Goal: Task Accomplishment & Management: Use online tool/utility

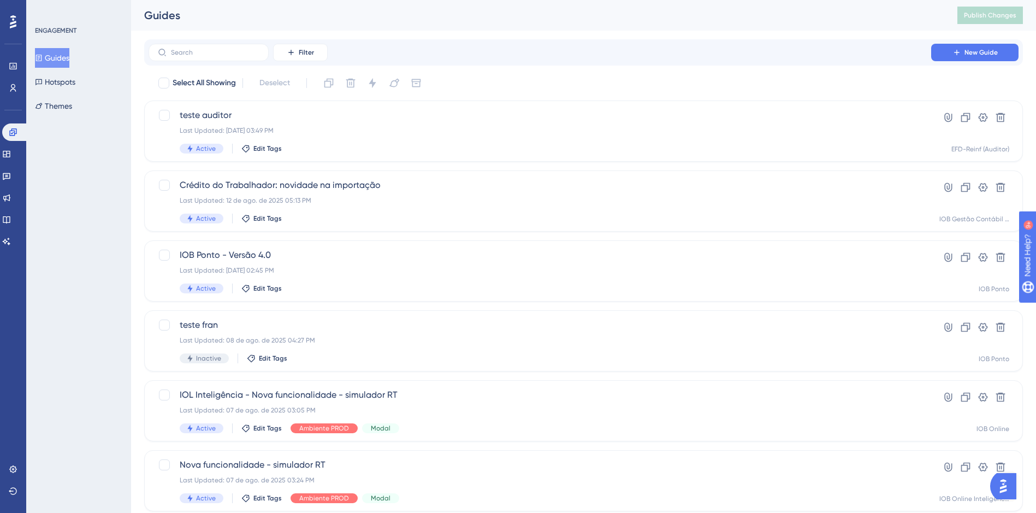
click at [55, 56] on button "Guides" at bounding box center [52, 58] width 34 height 20
click at [10, 155] on icon at bounding box center [6, 154] width 7 height 7
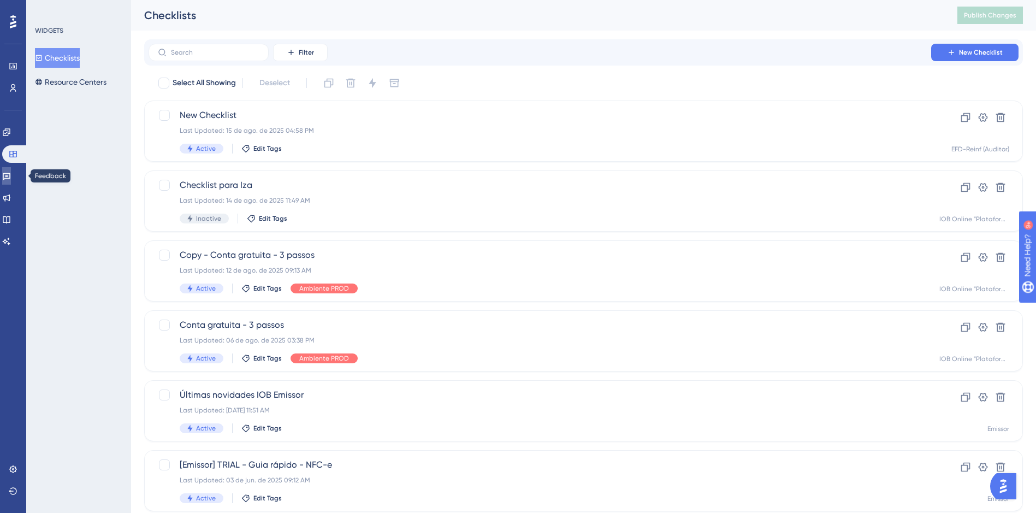
click at [11, 175] on icon at bounding box center [6, 175] width 9 height 9
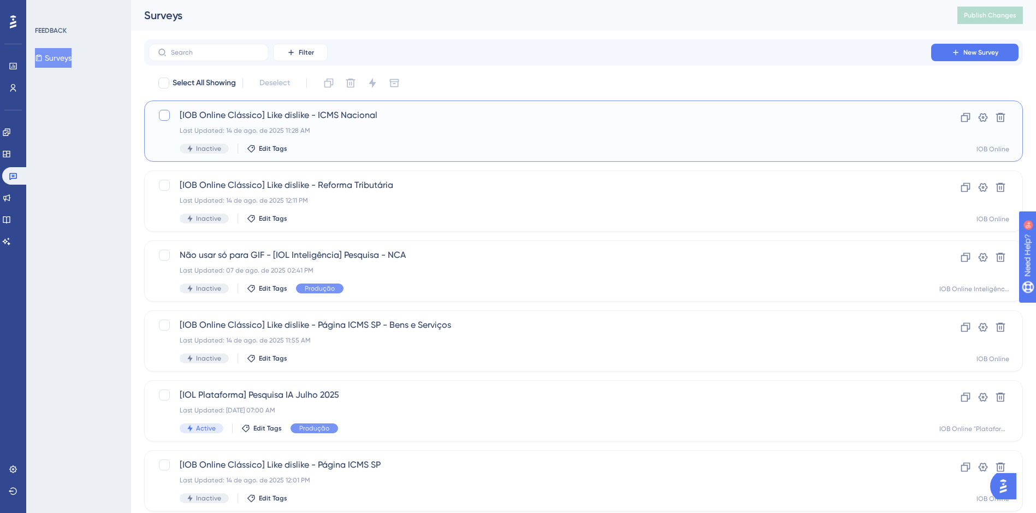
click at [168, 115] on div at bounding box center [164, 115] width 11 height 11
checkbox input "false"
click at [222, 52] on input "text" at bounding box center [215, 53] width 88 height 8
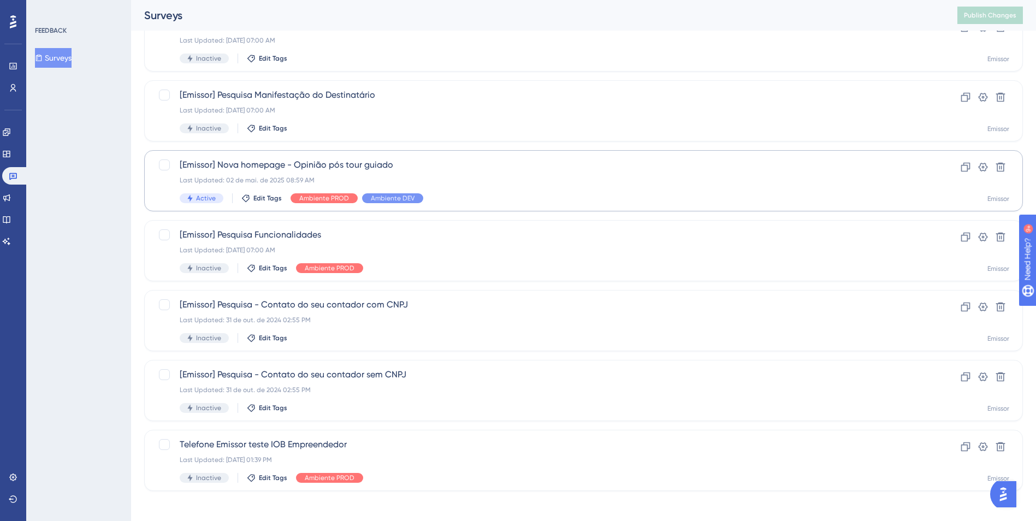
scroll to position [95, 0]
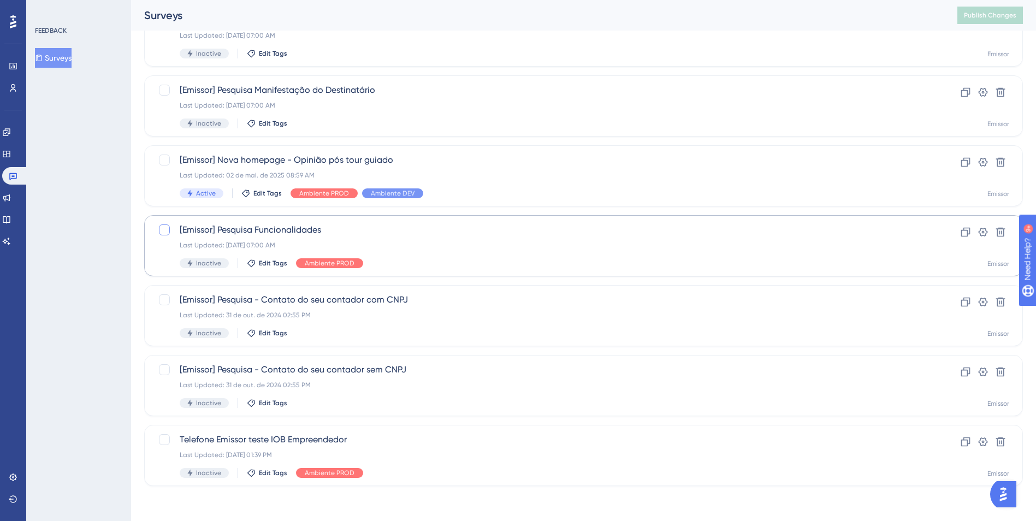
type input "emissor"
click at [166, 230] on div at bounding box center [164, 229] width 11 height 11
checkbox input "true"
click at [985, 233] on icon at bounding box center [983, 232] width 11 height 11
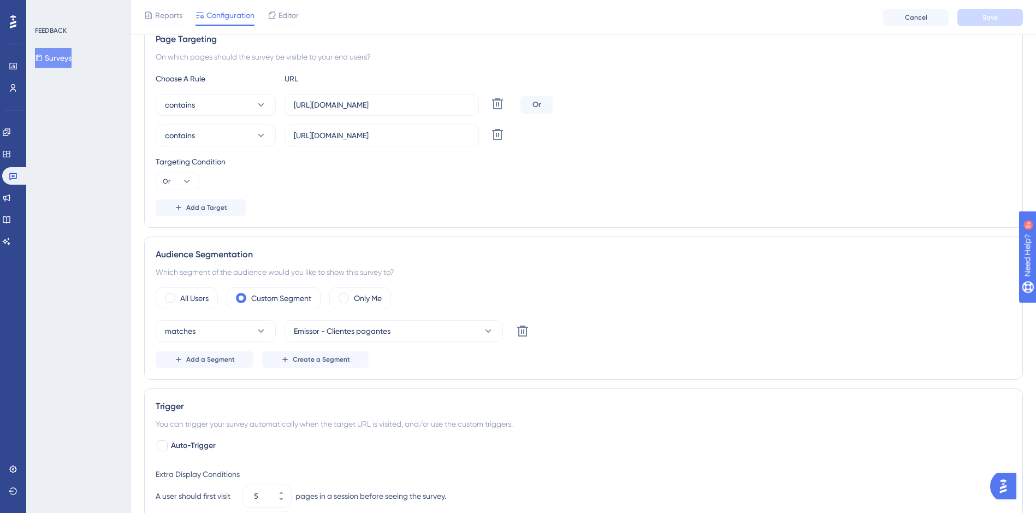
scroll to position [218, 0]
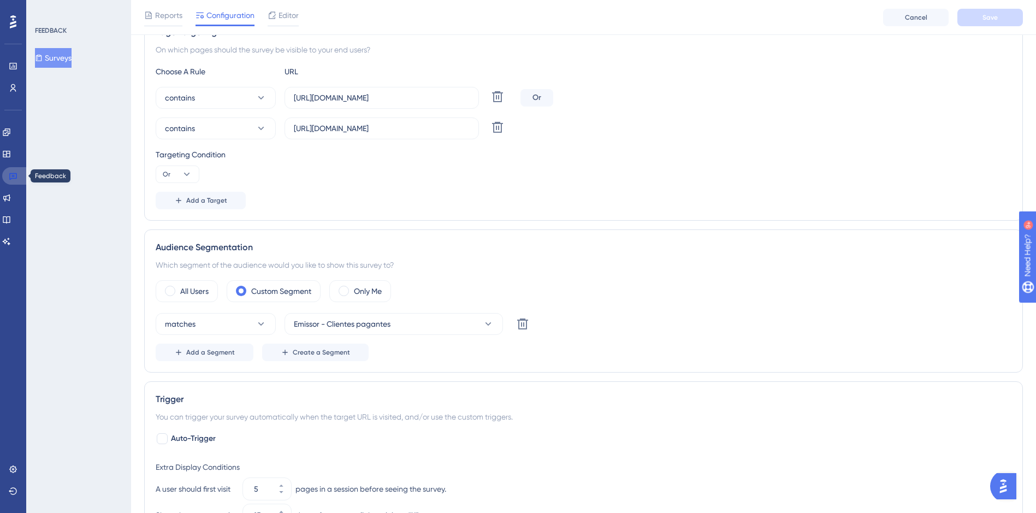
click at [11, 175] on icon at bounding box center [13, 175] width 9 height 9
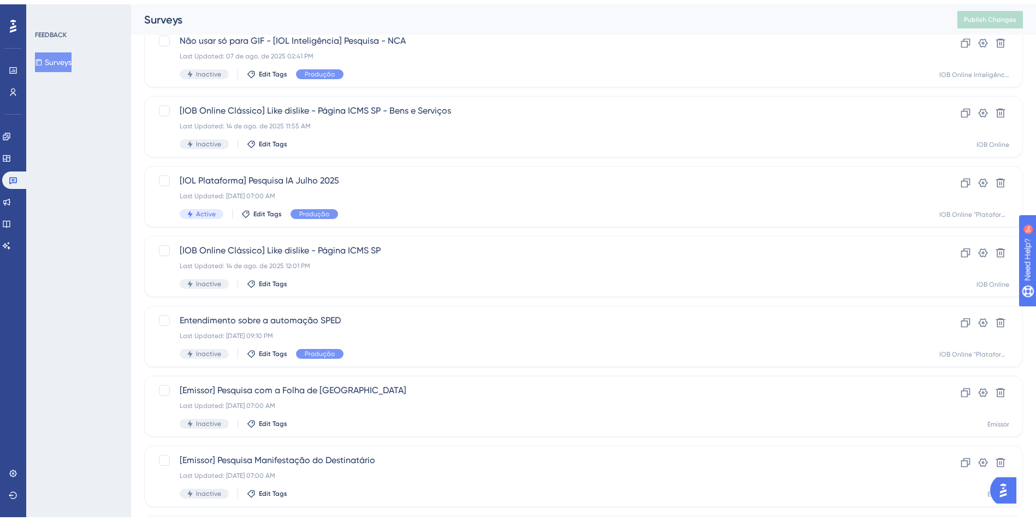
scroll to position [327, 0]
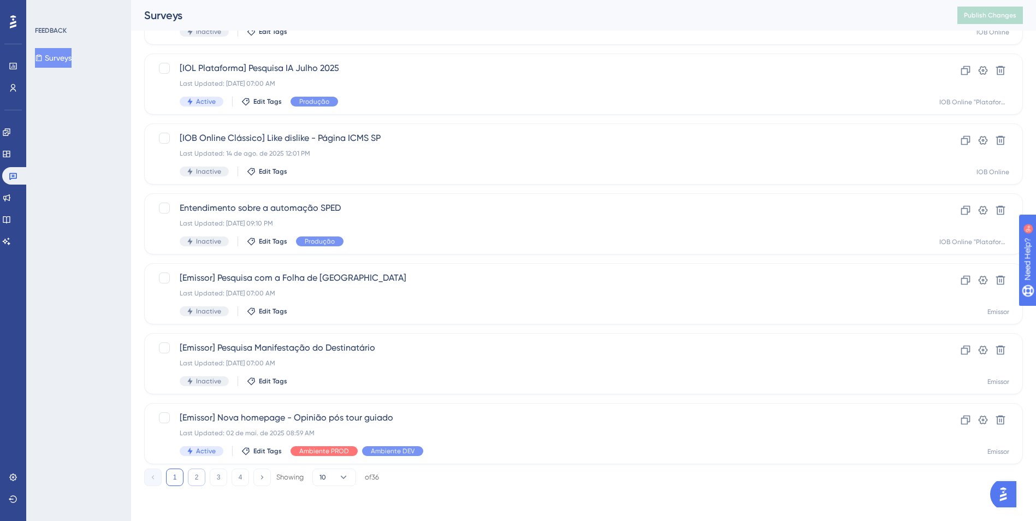
click at [194, 480] on button "2" at bounding box center [196, 477] width 17 height 17
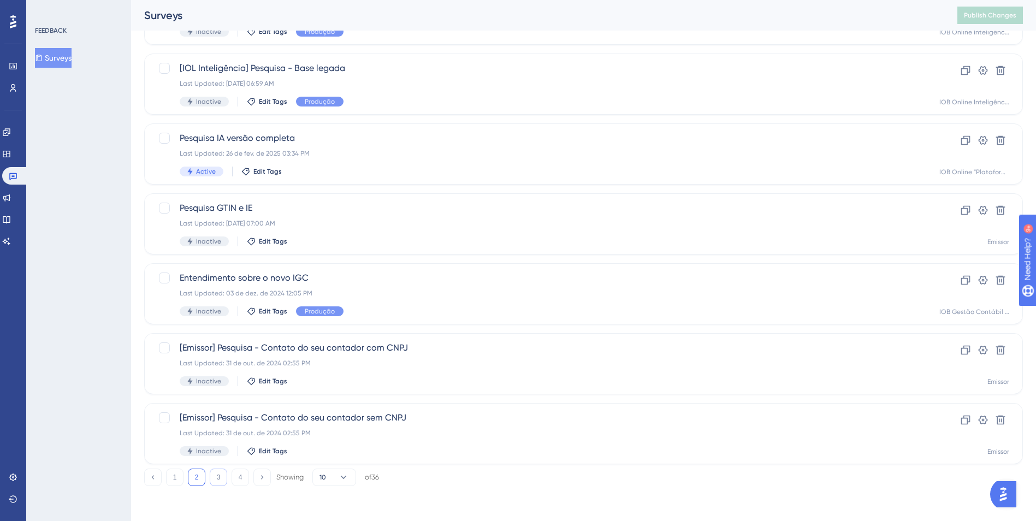
click at [220, 477] on button "3" at bounding box center [218, 477] width 17 height 17
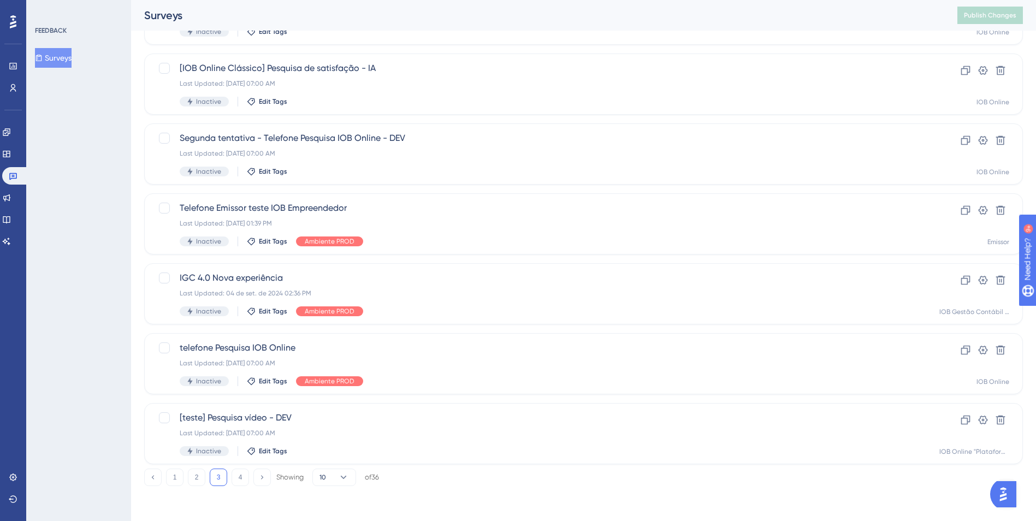
click at [65, 58] on button "Surveys" at bounding box center [53, 58] width 37 height 20
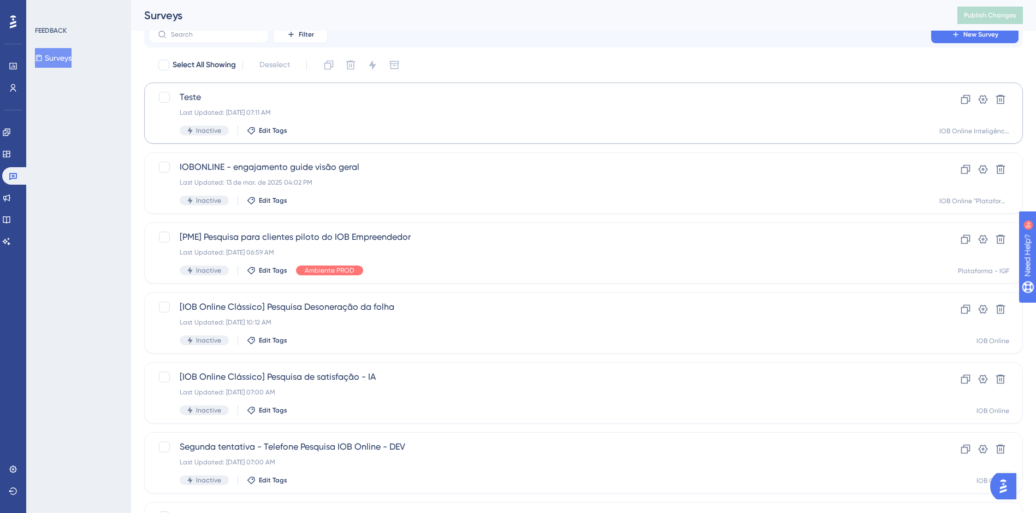
scroll to position [0, 0]
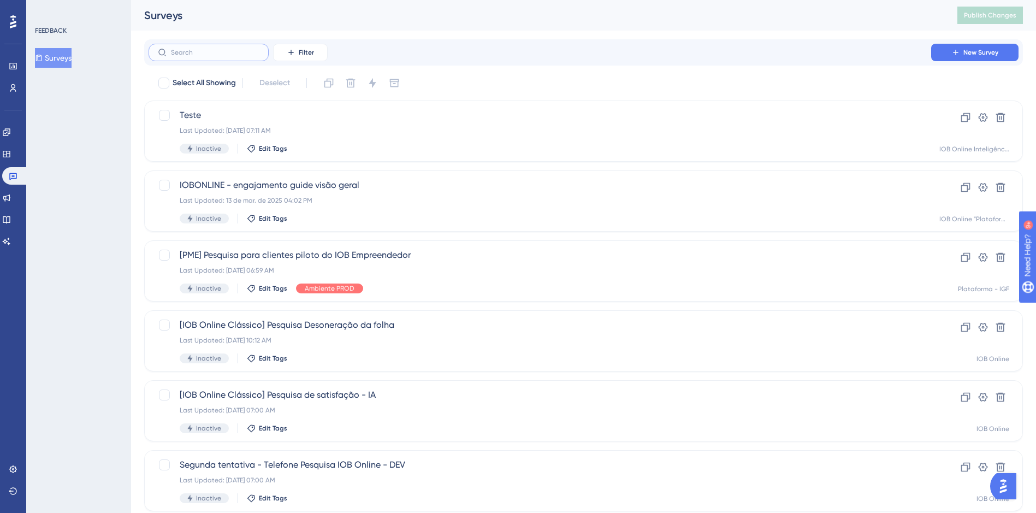
click at [214, 54] on input "text" at bounding box center [215, 53] width 88 height 8
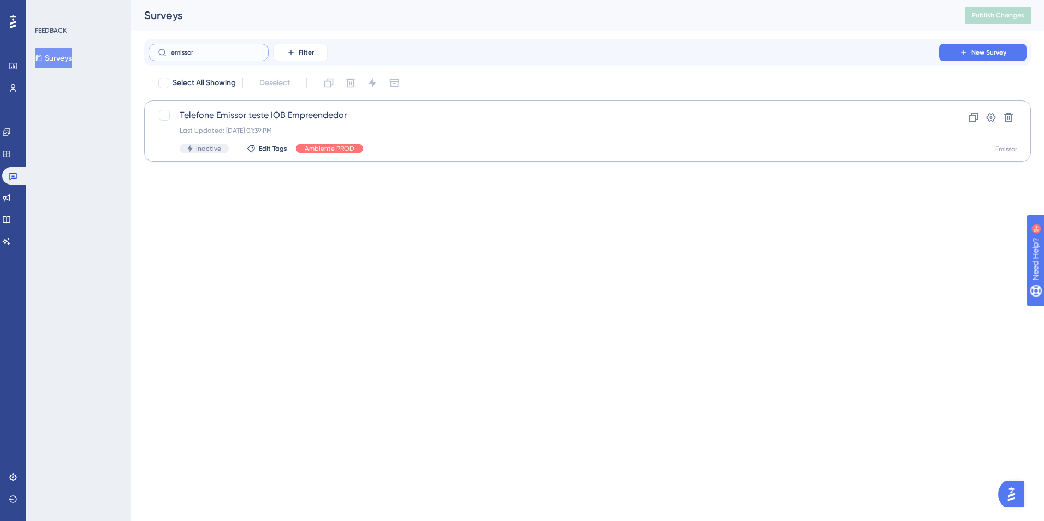
type input "emissor p"
checkbox input "true"
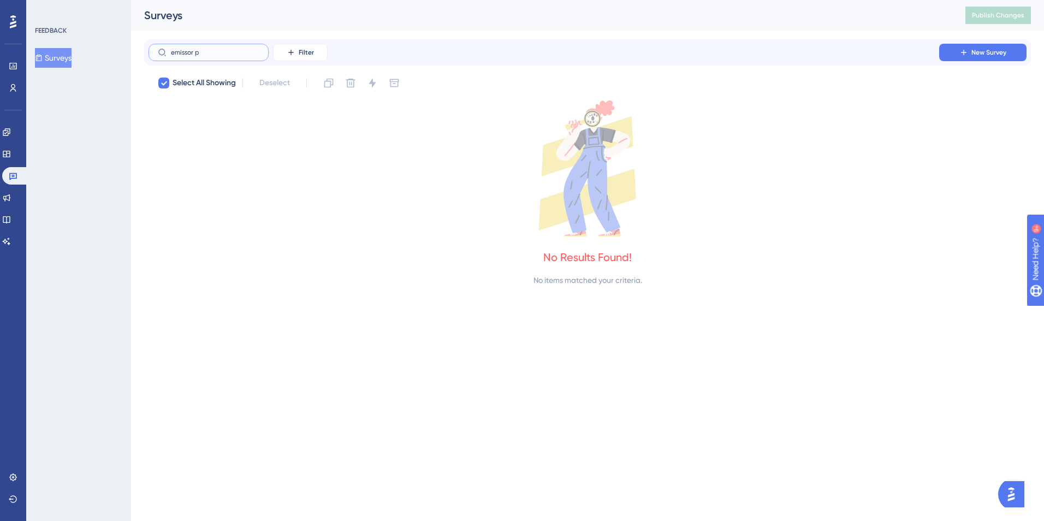
type input "emissor"
checkbox input "false"
type input "e"
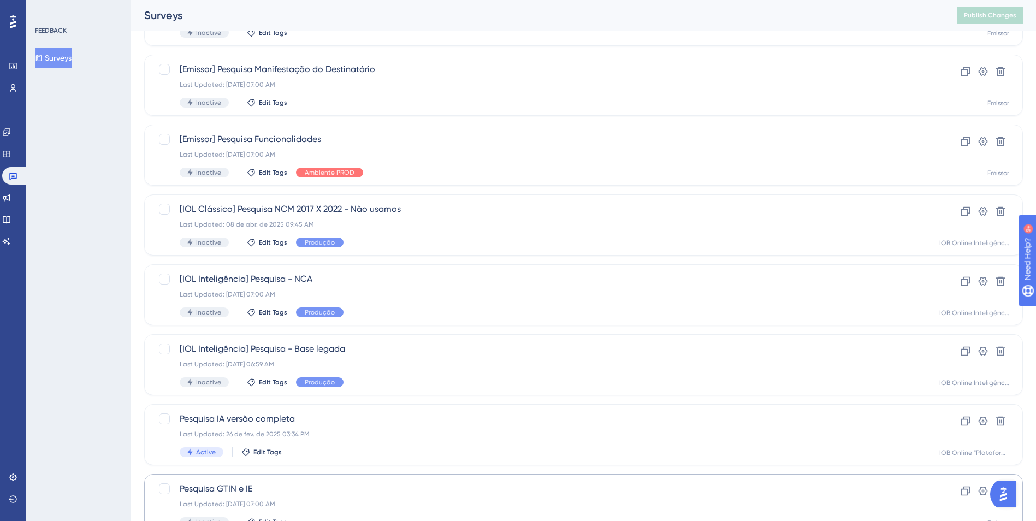
scroll to position [327, 0]
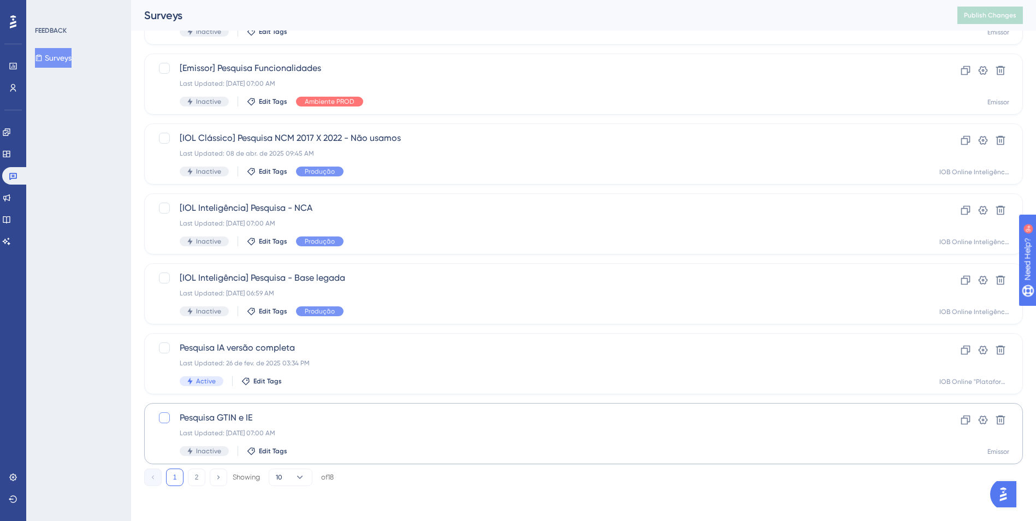
type input "pesquisa"
click at [168, 419] on div at bounding box center [164, 417] width 11 height 11
checkbox input "true"
click at [963, 421] on icon at bounding box center [965, 420] width 11 height 11
checkbox input "false"
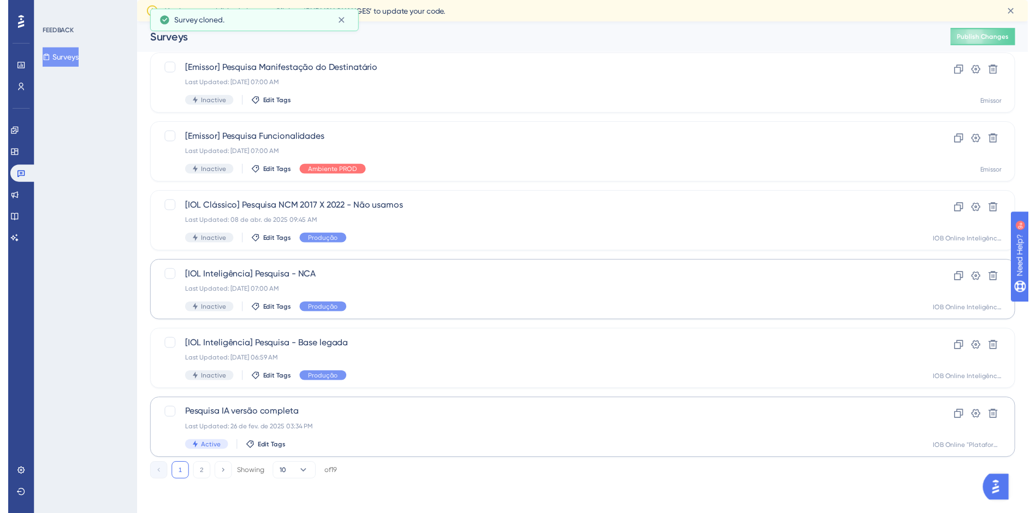
scroll to position [0, 0]
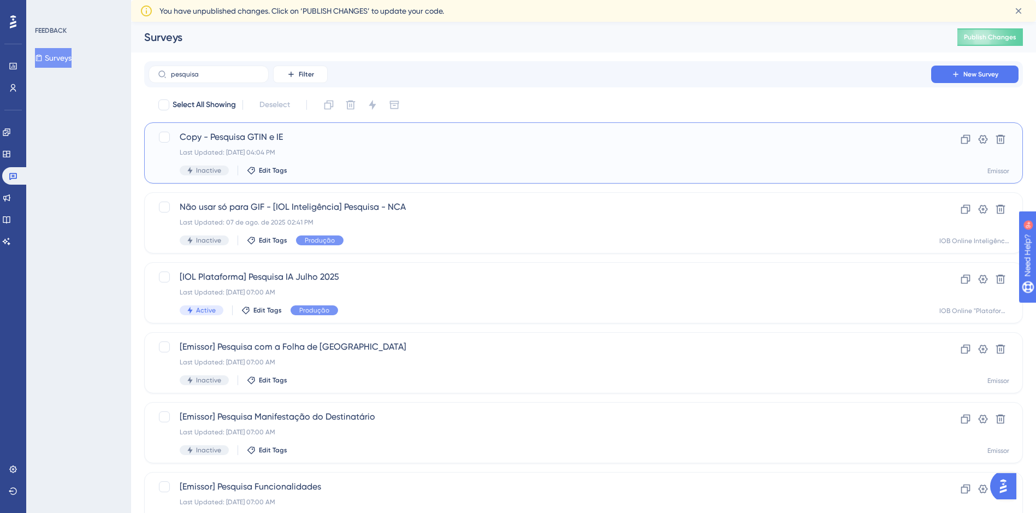
click at [240, 138] on span "Copy - Pesquisa GTIN e IE" at bounding box center [540, 137] width 720 height 13
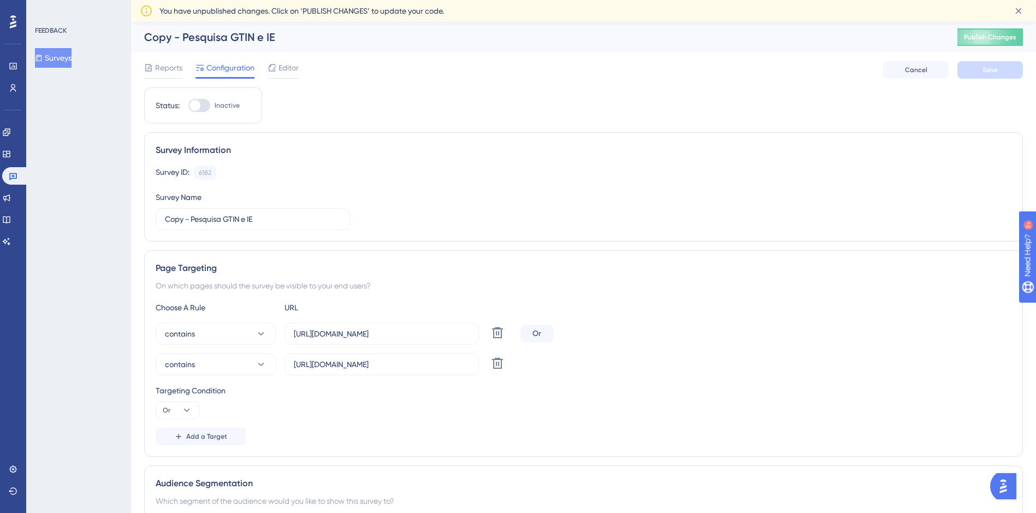
click at [237, 38] on div "Copy - Pesquisa GTIN e IE" at bounding box center [537, 36] width 786 height 15
click at [187, 35] on div "Copy - Pesquisa GTIN e IE" at bounding box center [537, 36] width 786 height 15
drag, startPoint x: 182, startPoint y: 38, endPoint x: 318, endPoint y: 38, distance: 136.0
click at [318, 38] on div "Copy - Pesquisa GTIN e IE" at bounding box center [537, 36] width 786 height 15
click at [318, 35] on div "Copy - Pesquisa GTIN e IE" at bounding box center [537, 36] width 786 height 15
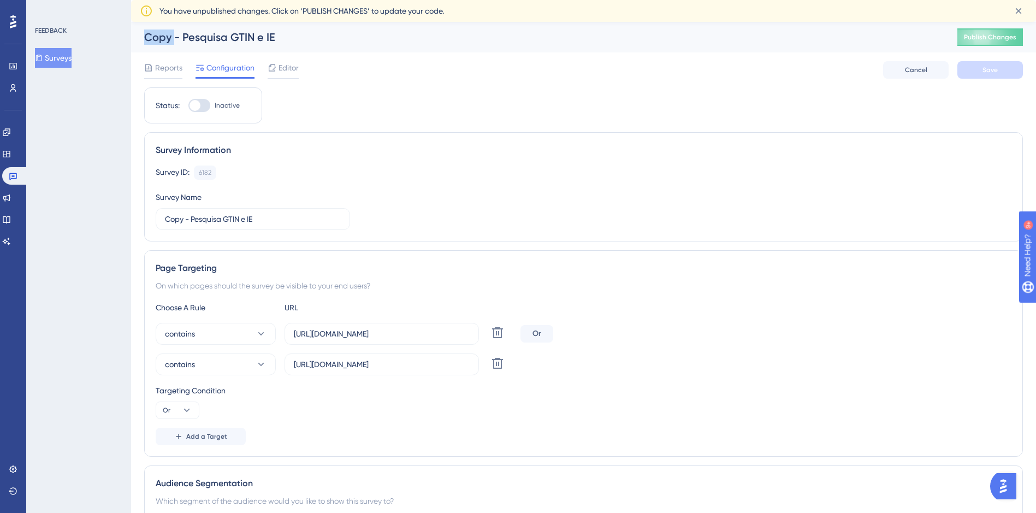
drag, startPoint x: 174, startPoint y: 36, endPoint x: 80, endPoint y: 34, distance: 93.4
click at [163, 39] on div "Copy - Pesquisa GTIN e IE" at bounding box center [537, 36] width 786 height 15
click at [185, 37] on div "Copy - Pesquisa GTIN e IE" at bounding box center [537, 36] width 786 height 15
click at [216, 35] on div "Copy - Pesquisa GTIN e IE" at bounding box center [537, 36] width 786 height 15
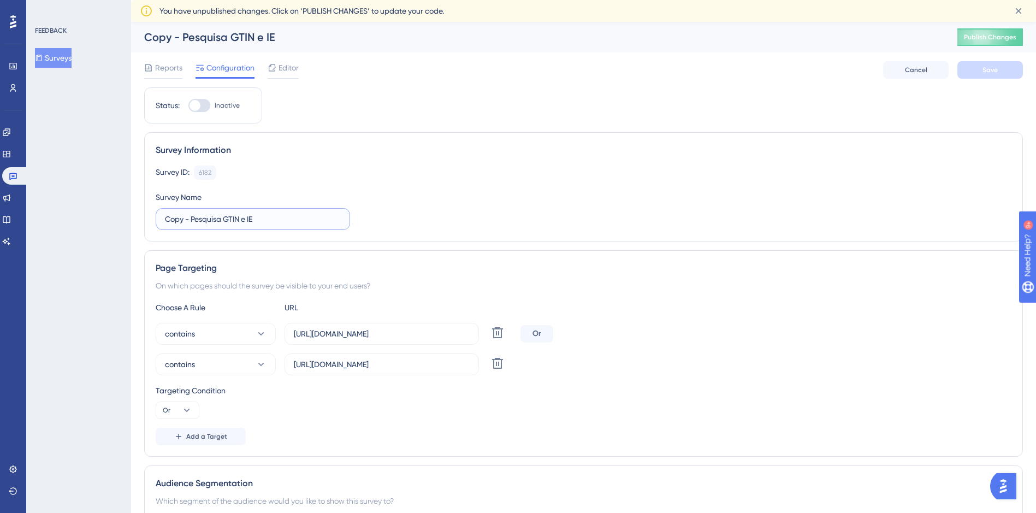
click at [230, 223] on input "Copy - Pesquisa GTIN e IE" at bounding box center [253, 219] width 176 height 12
drag, startPoint x: 182, startPoint y: 217, endPoint x: 117, endPoint y: 216, distance: 65.0
type input "Emissor - TESTE Pesquisa Fran"
click at [997, 69] on span "Save" at bounding box center [990, 70] width 15 height 9
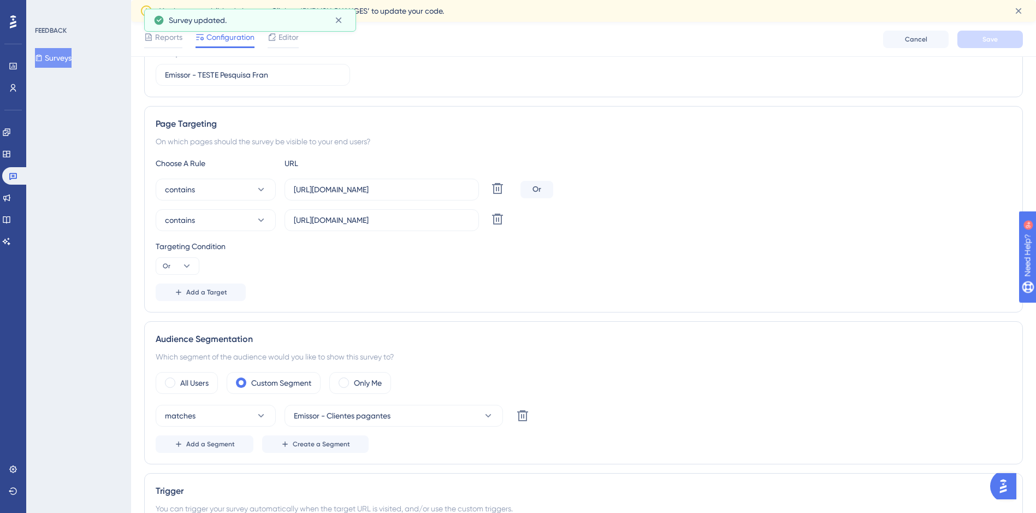
scroll to position [164, 0]
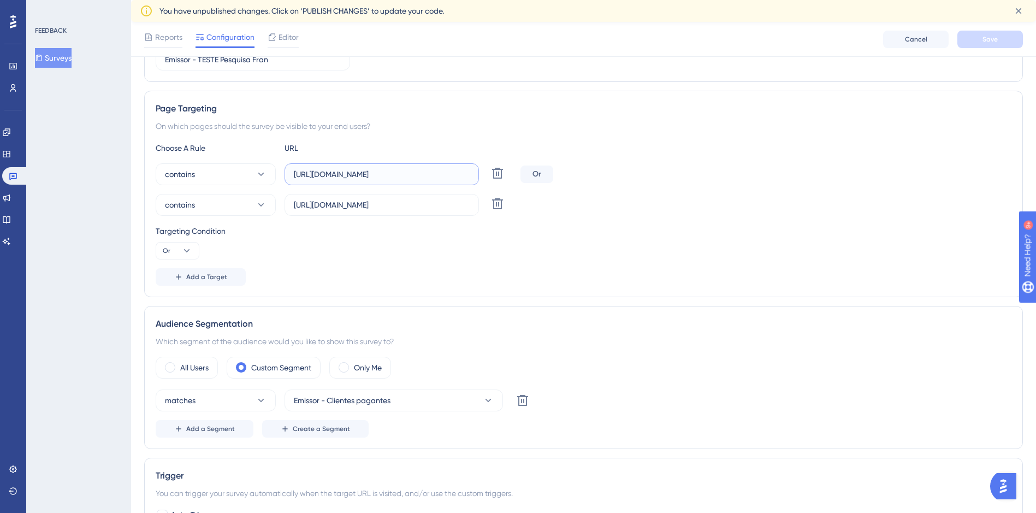
click at [321, 176] on input "[URL][DOMAIN_NAME]" at bounding box center [382, 174] width 176 height 12
drag, startPoint x: 408, startPoint y: 179, endPoint x: 256, endPoint y: 184, distance: 152.5
click at [256, 184] on div "contains [URL][DOMAIN_NAME] Delete" at bounding box center [336, 174] width 360 height 22
paste input "development-"
type input "[URL][DOMAIN_NAME]"
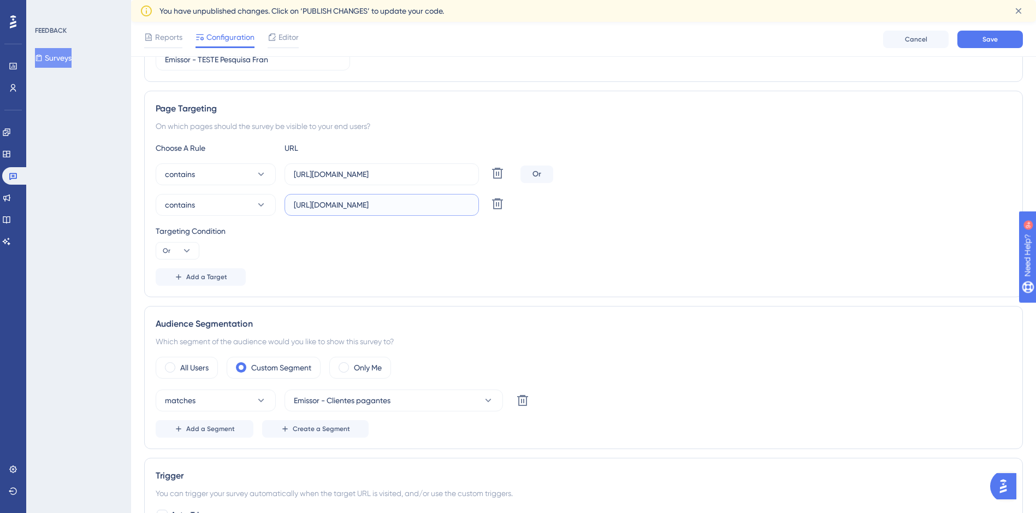
drag, startPoint x: 414, startPoint y: 209, endPoint x: 276, endPoint y: 202, distance: 138.4
click at [276, 202] on div "contains [URL][DOMAIN_NAME] Delete" at bounding box center [336, 205] width 360 height 22
paste input "development-emissor"
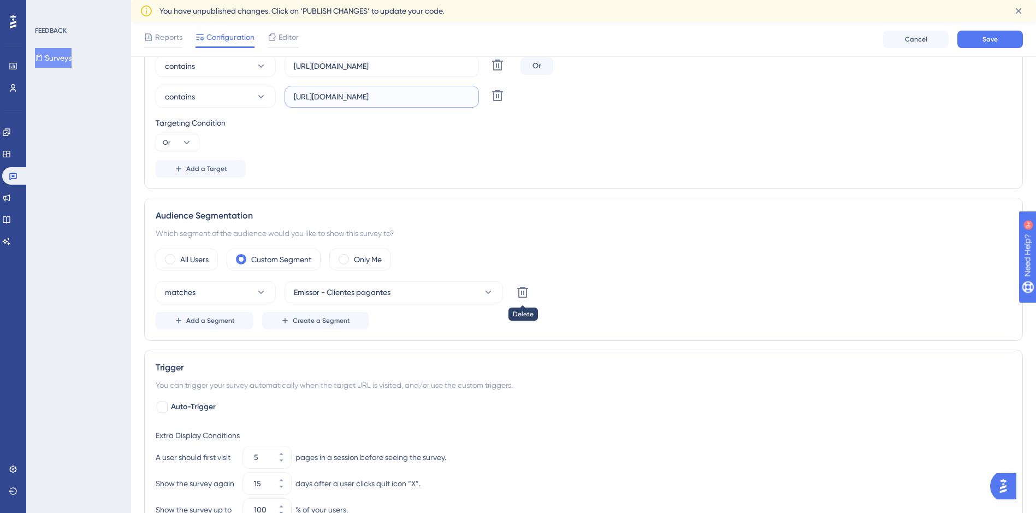
scroll to position [273, 0]
type input "[URL][DOMAIN_NAME]"
click at [461, 293] on button "Emissor - Clientes pagantes" at bounding box center [394, 291] width 218 height 22
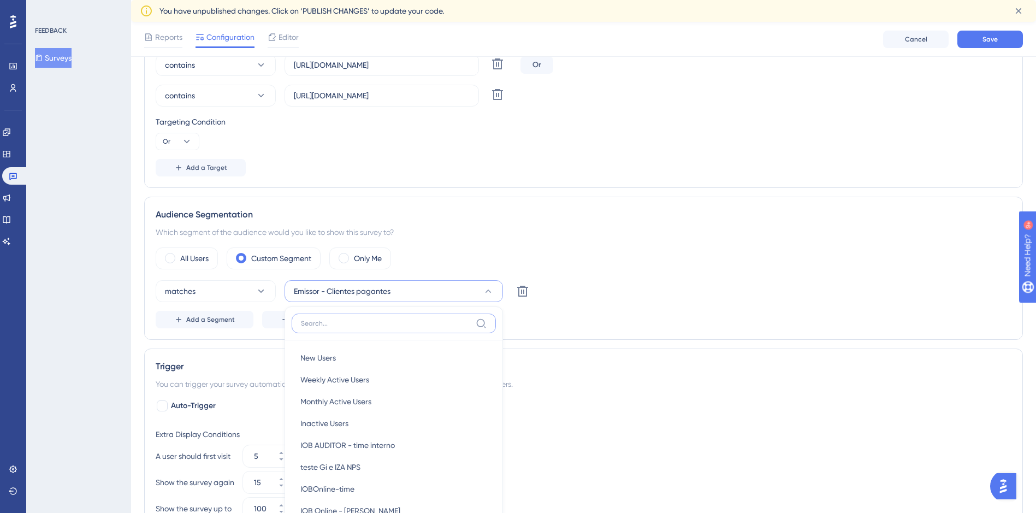
scroll to position [286, 0]
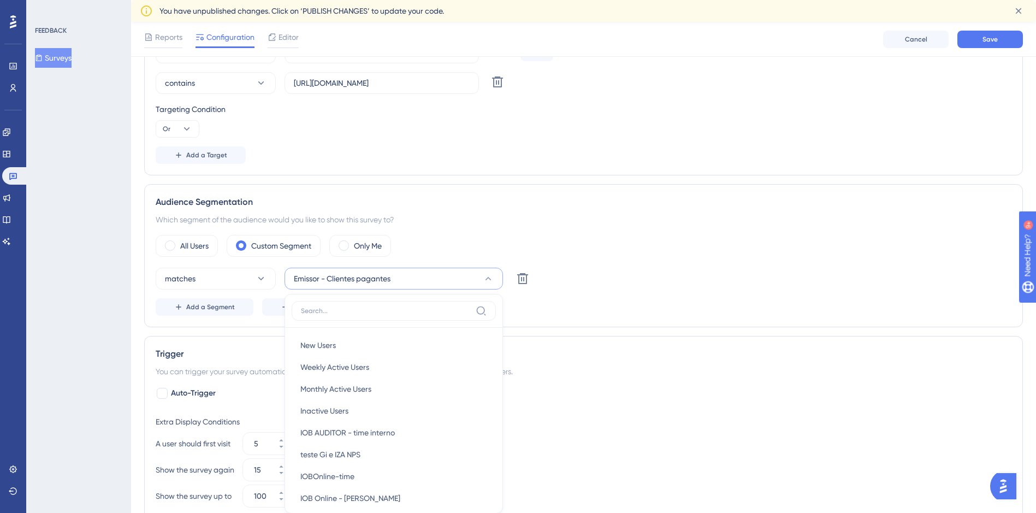
click at [667, 250] on div "All Users Custom Segment Only Me" at bounding box center [584, 246] width 856 height 22
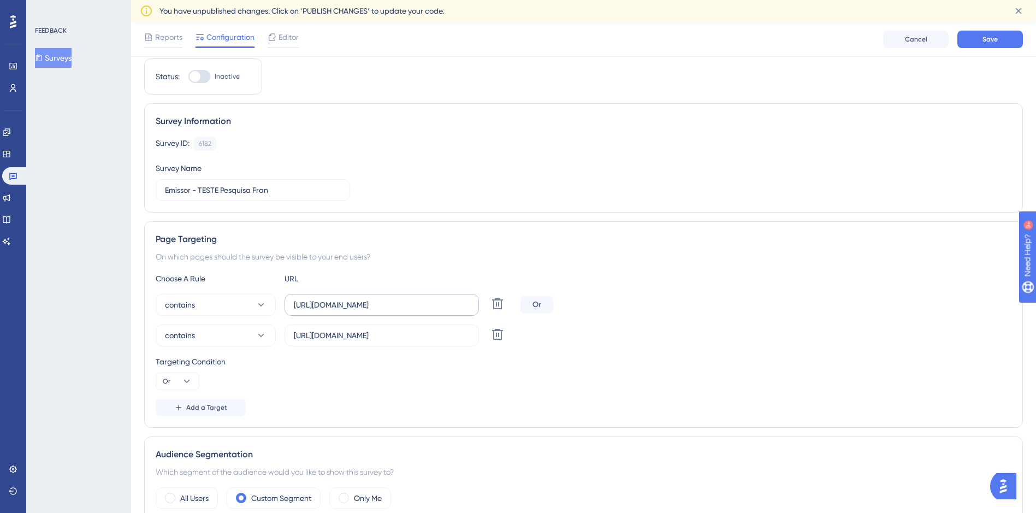
scroll to position [0, 0]
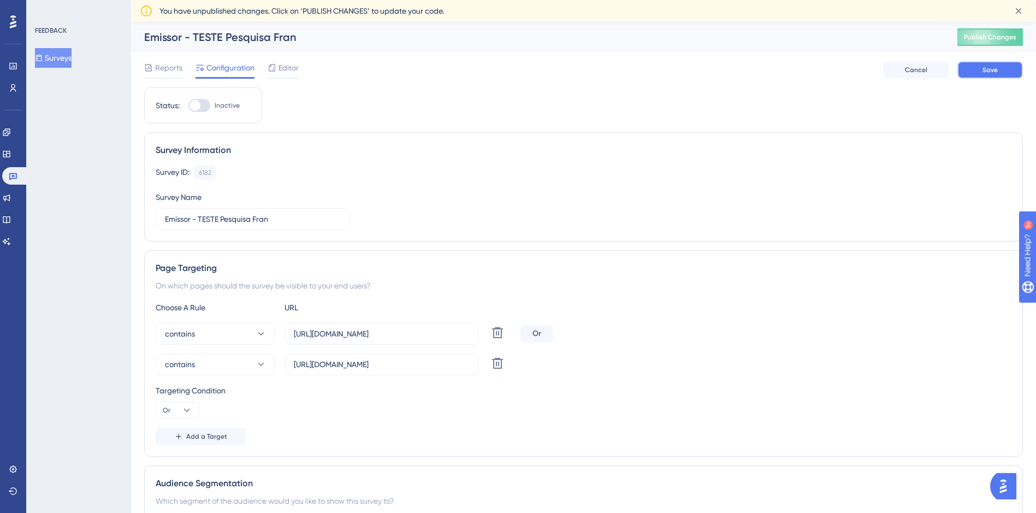
click at [976, 66] on button "Save" at bounding box center [990, 69] width 66 height 17
